Goal: Communication & Community: Connect with others

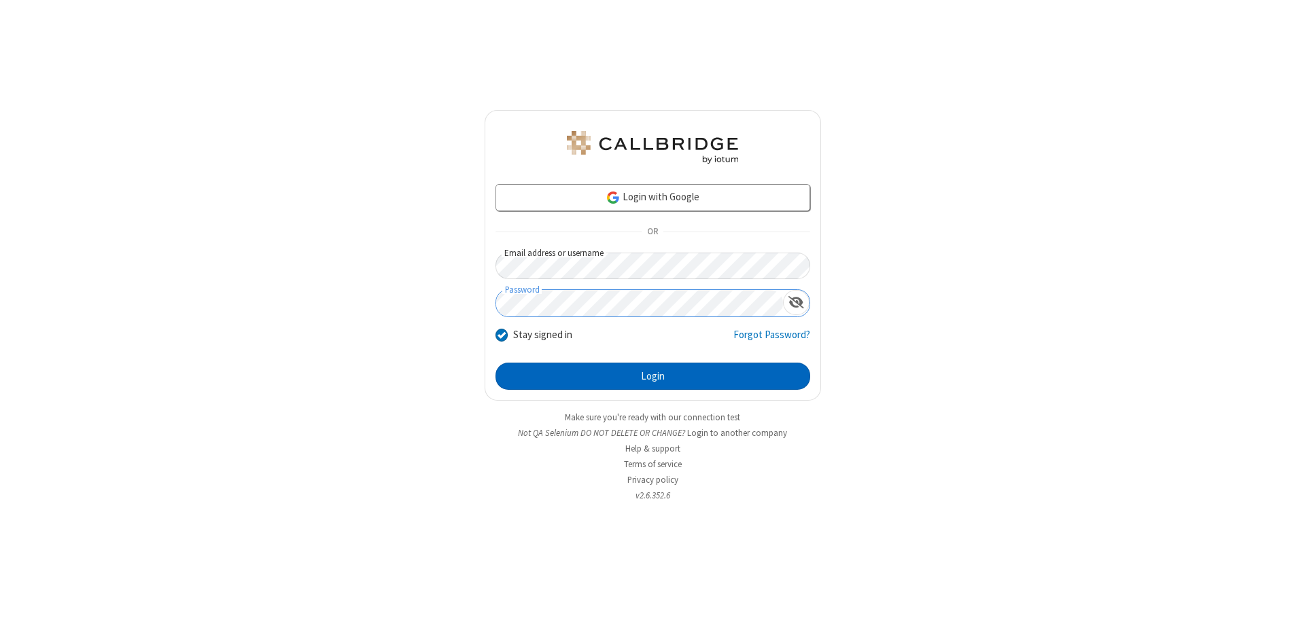
click at [652, 376] on button "Login" at bounding box center [652, 376] width 315 height 27
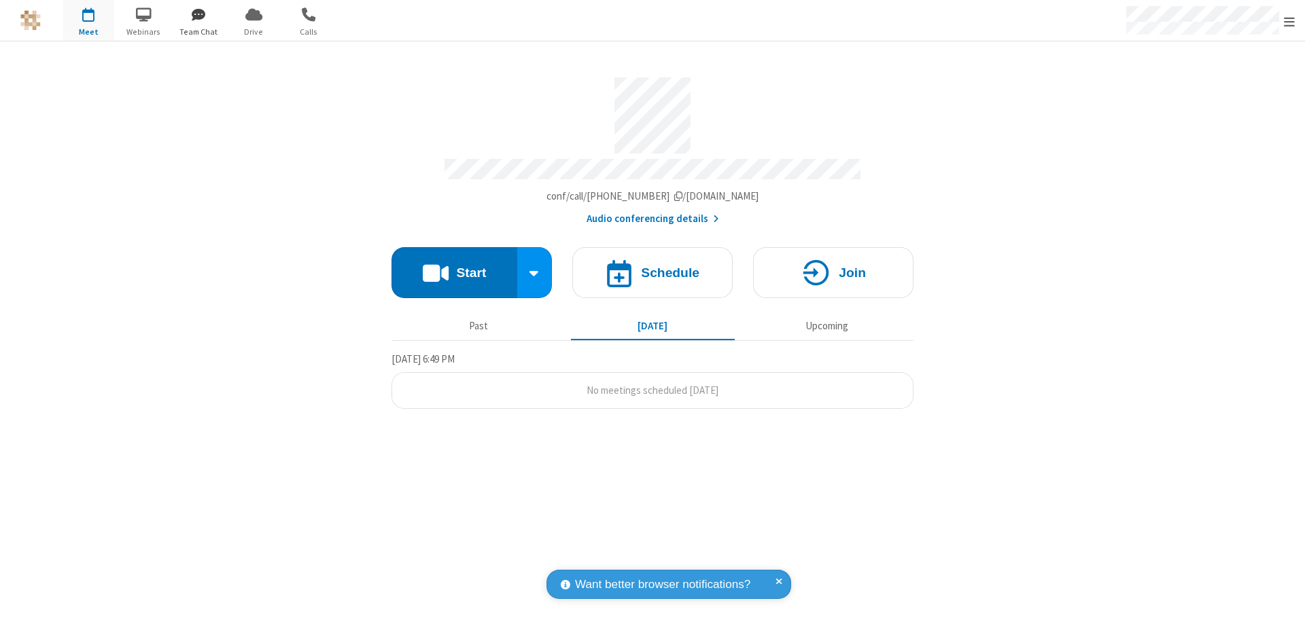
click at [198, 14] on span "button" at bounding box center [198, 14] width 51 height 23
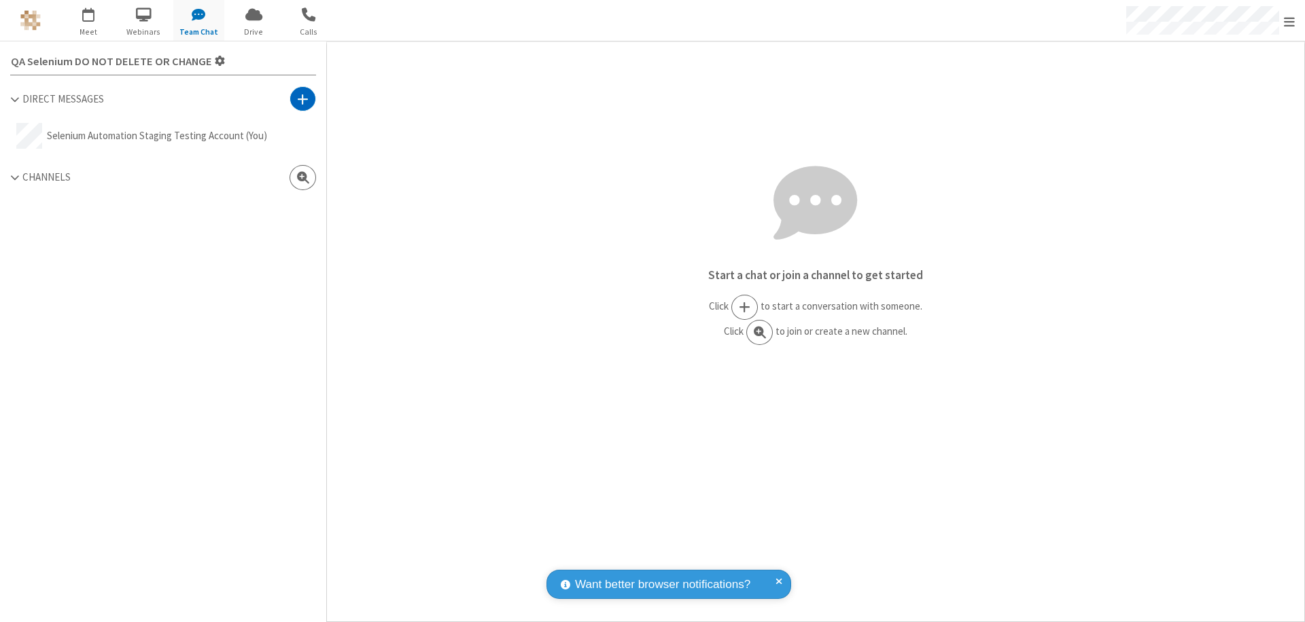
click at [302, 99] on span at bounding box center [303, 99] width 12 height 14
